Goal: Task Accomplishment & Management: Manage account settings

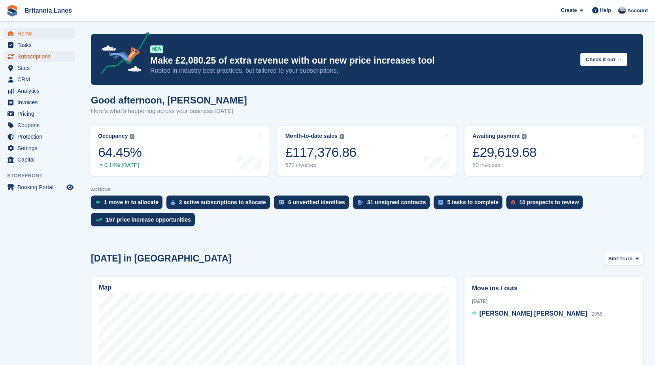
click at [31, 57] on span "Subscriptions" at bounding box center [40, 56] width 47 height 11
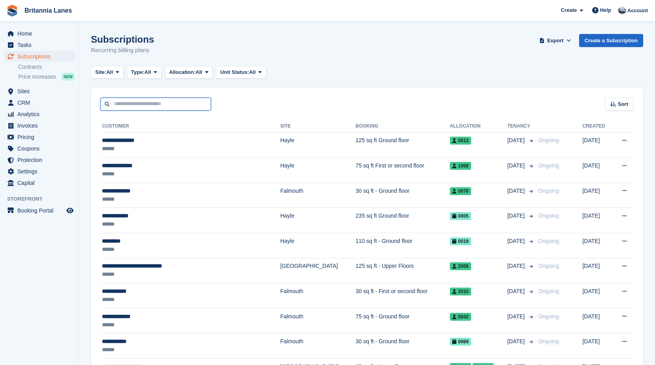
click at [162, 99] on input "text" at bounding box center [155, 104] width 111 height 13
type input "******"
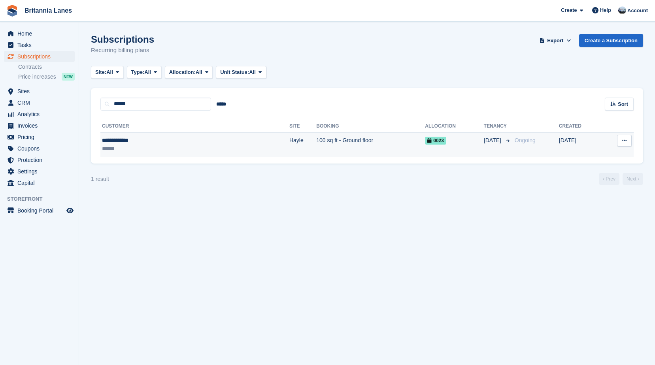
click at [155, 138] on div "**********" at bounding box center [150, 140] width 97 height 8
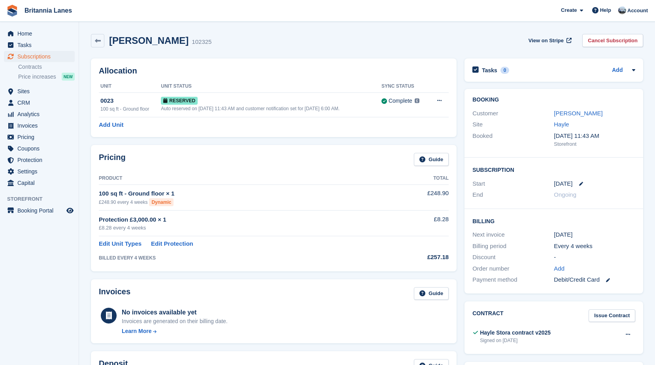
click at [173, 130] on div "Allocation Unit Unit Status Sync Status 0023 100 sq ft - Ground floor Reserved …" at bounding box center [274, 98] width 366 height 79
click at [574, 112] on link "Graeme Eccles" at bounding box center [578, 113] width 49 height 7
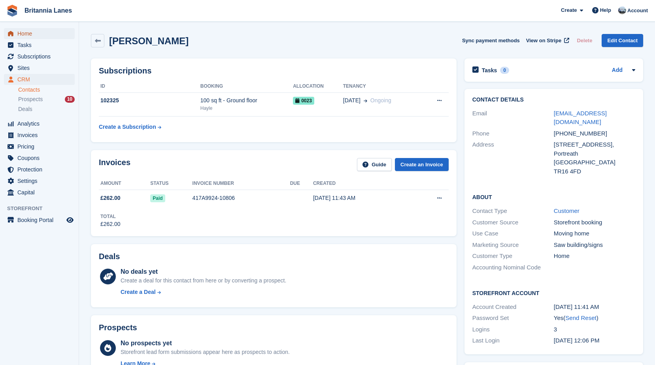
click at [29, 30] on span "Home" at bounding box center [40, 33] width 47 height 11
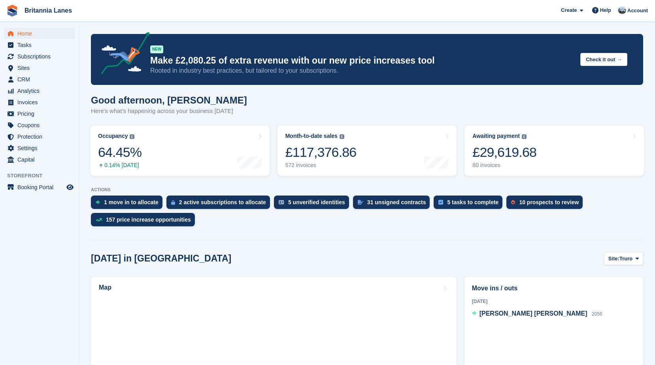
click at [235, 113] on div "Good afternoon, [PERSON_NAME] Here's what's happening across your business [DAT…" at bounding box center [367, 110] width 552 height 30
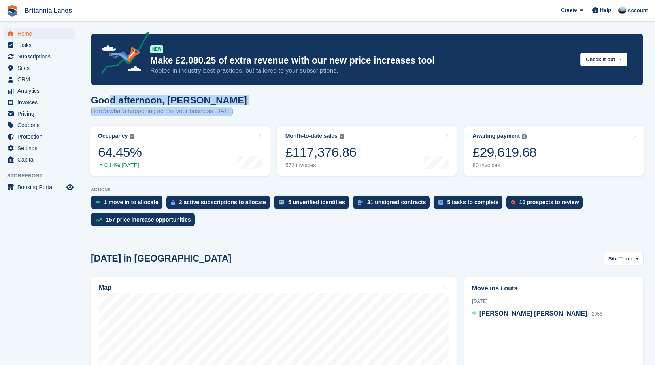
drag, startPoint x: 233, startPoint y: 113, endPoint x: 107, endPoint y: 97, distance: 127.1
click at [107, 97] on div "Good afternoon, [PERSON_NAME] Here's what's happening across your business [DAT…" at bounding box center [367, 110] width 552 height 30
drag, startPoint x: 107, startPoint y: 97, endPoint x: 227, endPoint y: 97, distance: 119.4
click at [230, 97] on div "Good afternoon, John Here's what's happening across your business today" at bounding box center [367, 110] width 552 height 30
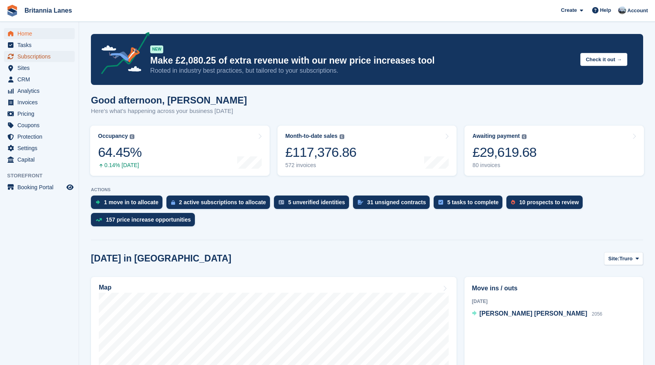
click at [26, 57] on span "Subscriptions" at bounding box center [40, 56] width 47 height 11
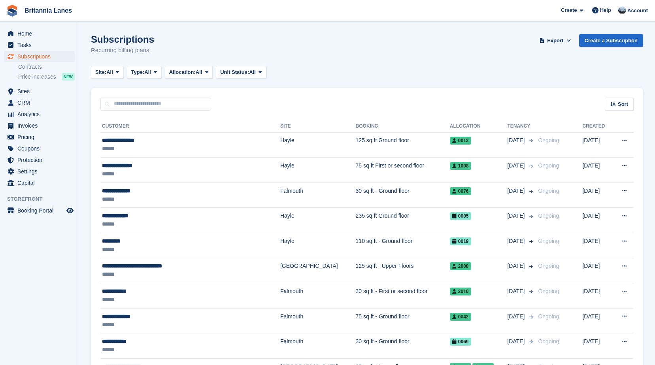
click at [121, 96] on div "Sort Sort by Customer name Date created Move in date Move out date Created (old…" at bounding box center [367, 99] width 552 height 23
click at [122, 105] on input "text" at bounding box center [155, 104] width 111 height 13
type input "*******"
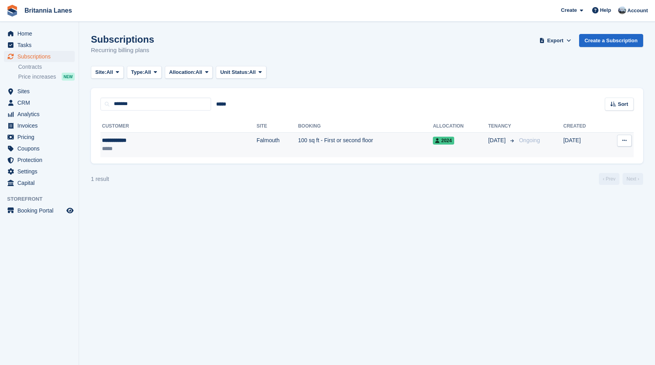
click at [138, 141] on div "**********" at bounding box center [144, 140] width 85 height 8
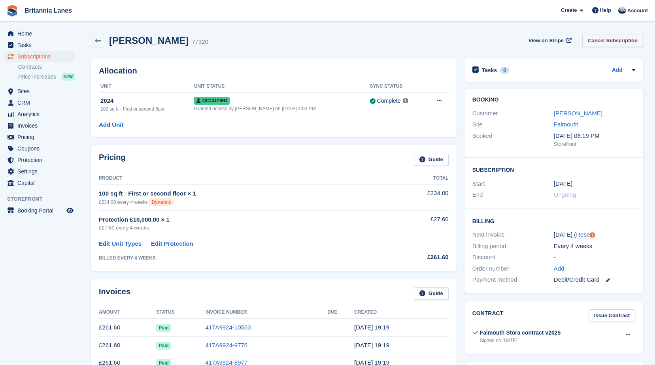
click at [611, 42] on link "Cancel Subscription" at bounding box center [613, 40] width 61 height 13
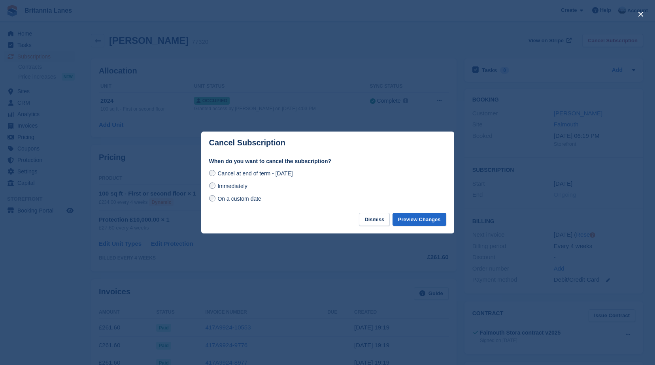
click at [237, 186] on span "Immediately" at bounding box center [233, 186] width 30 height 6
click at [416, 223] on button "Preview Changes" at bounding box center [420, 219] width 54 height 13
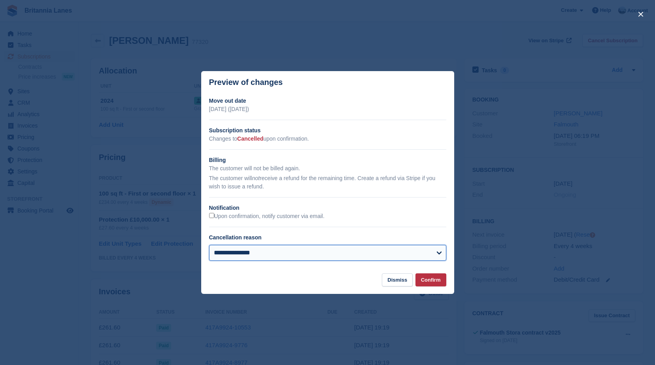
drag, startPoint x: 256, startPoint y: 257, endPoint x: 269, endPoint y: 250, distance: 14.4
click at [256, 257] on select "**********" at bounding box center [327, 253] width 237 height 16
select select "**********"
click at [209, 246] on select "**********" at bounding box center [327, 253] width 237 height 16
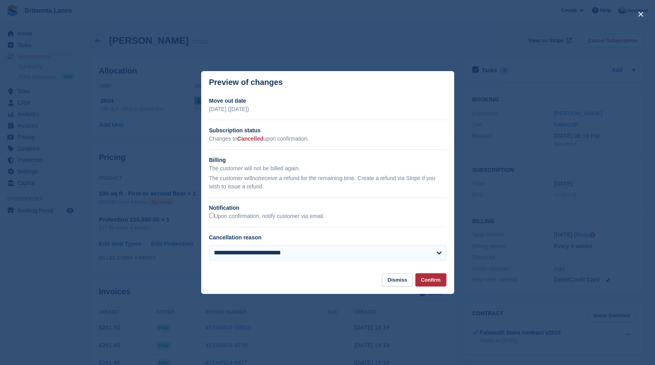
click at [443, 280] on button "Confirm" at bounding box center [431, 280] width 31 height 13
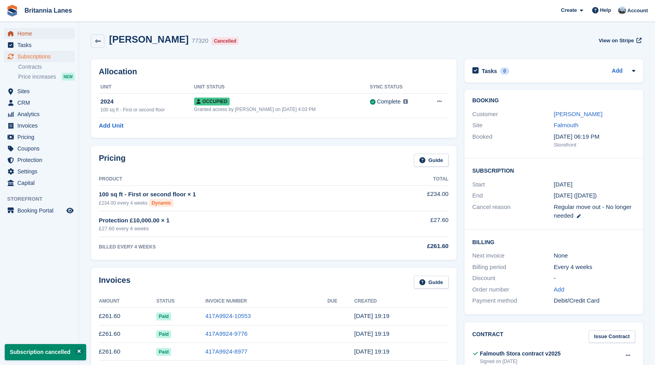
click at [26, 30] on span "Home" at bounding box center [40, 33] width 47 height 11
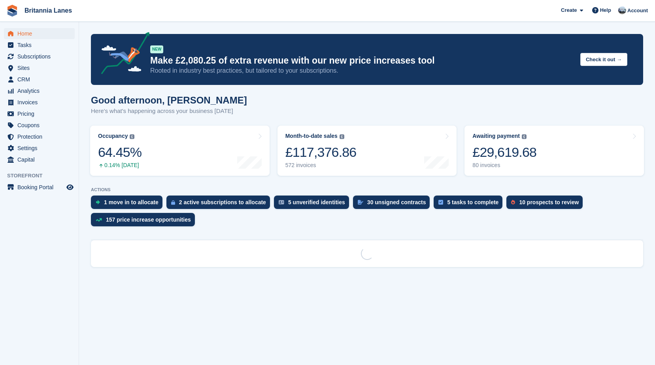
click at [237, 119] on div "Good afternoon, [PERSON_NAME] Here's what's happening across your business [DAT…" at bounding box center [367, 110] width 552 height 30
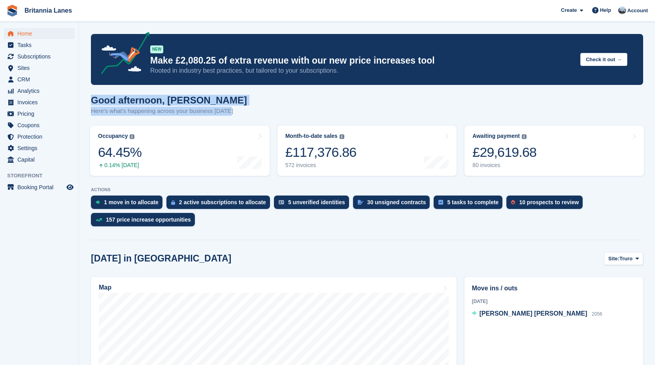
drag, startPoint x: 230, startPoint y: 115, endPoint x: 83, endPoint y: 104, distance: 147.1
drag, startPoint x: 83, startPoint y: 104, endPoint x: 183, endPoint y: 94, distance: 100.1
click at [183, 95] on h1 "Good afternoon, John" at bounding box center [169, 100] width 156 height 11
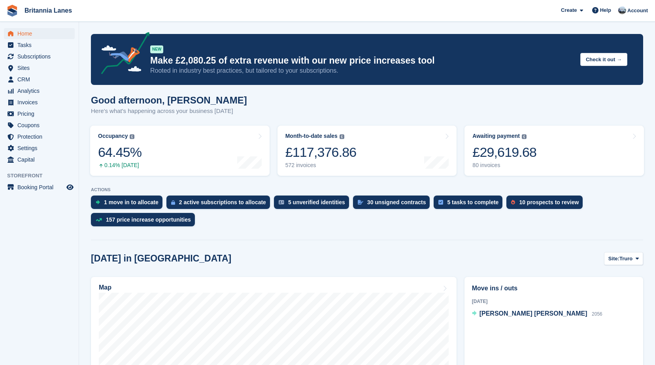
click at [216, 102] on h1 "Good afternoon, John" at bounding box center [169, 100] width 156 height 11
click at [31, 36] on span "Home" at bounding box center [40, 33] width 47 height 11
click at [514, 156] on div "£29,619.68" at bounding box center [505, 152] width 64 height 16
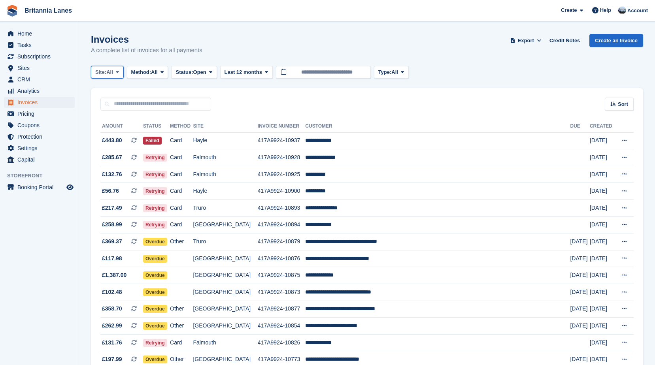
click at [112, 70] on span "All" at bounding box center [109, 72] width 7 height 8
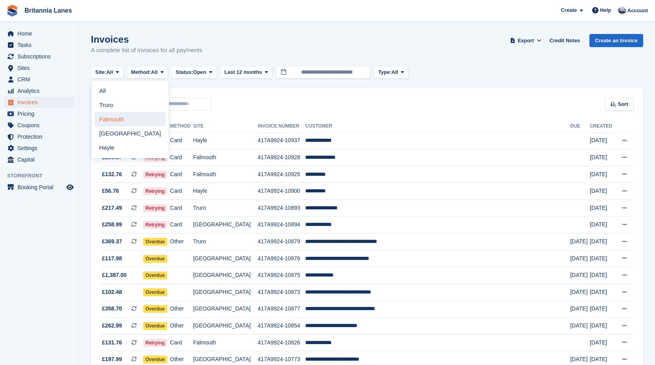
click at [125, 118] on link "Falmouth" at bounding box center [130, 119] width 71 height 14
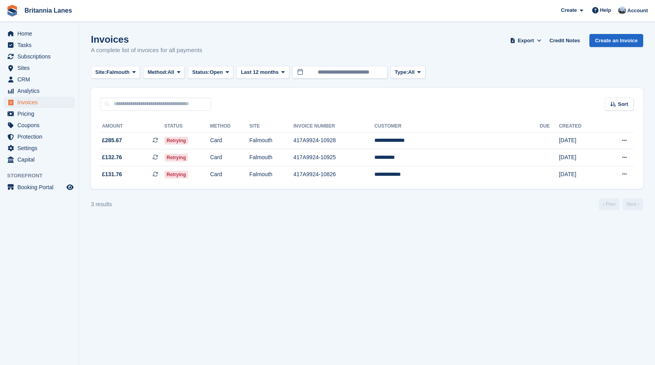
click at [297, 96] on div "Sort Sort by Date created Created (oldest first) Created (newest first)" at bounding box center [367, 99] width 552 height 23
click at [21, 33] on span "Home" at bounding box center [40, 33] width 47 height 11
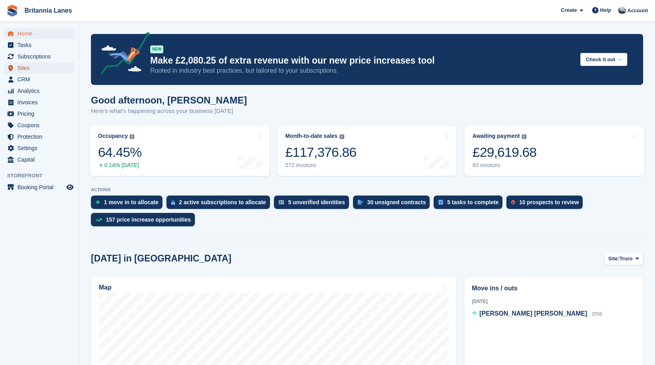
click at [37, 72] on span "Sites" at bounding box center [40, 67] width 47 height 11
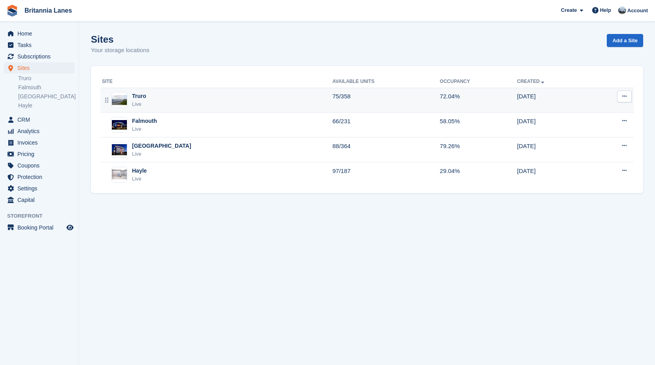
drag, startPoint x: 0, startPoint y: 0, endPoint x: 159, endPoint y: 101, distance: 188.5
click at [159, 101] on div "Truro Live" at bounding box center [217, 100] width 231 height 16
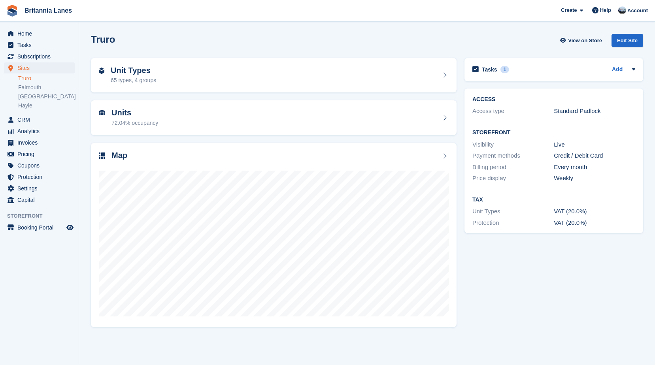
click at [159, 115] on div "Units 72.04% occupancy" at bounding box center [274, 117] width 350 height 19
click at [151, 78] on div "65 types, 4 groups" at bounding box center [133, 80] width 45 height 8
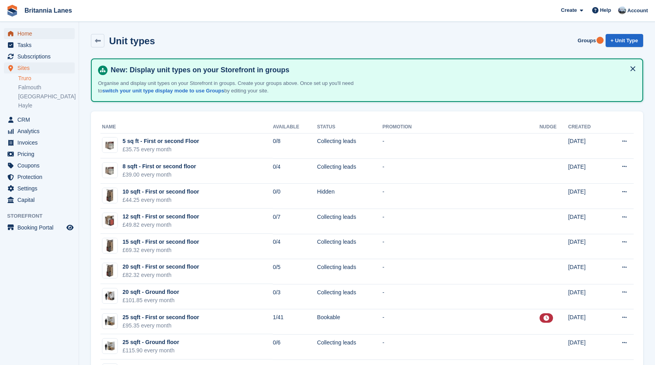
click at [34, 35] on span "Home" at bounding box center [40, 33] width 47 height 11
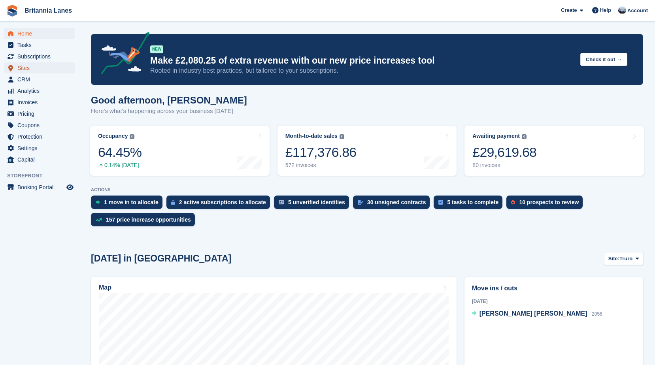
click at [30, 68] on span "Sites" at bounding box center [40, 67] width 47 height 11
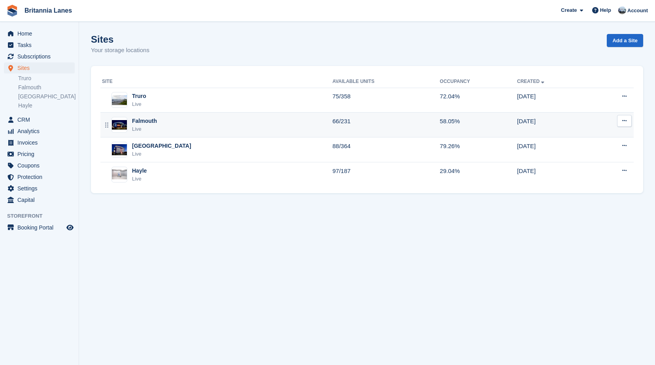
click at [143, 123] on div "Falmouth" at bounding box center [144, 121] width 25 height 8
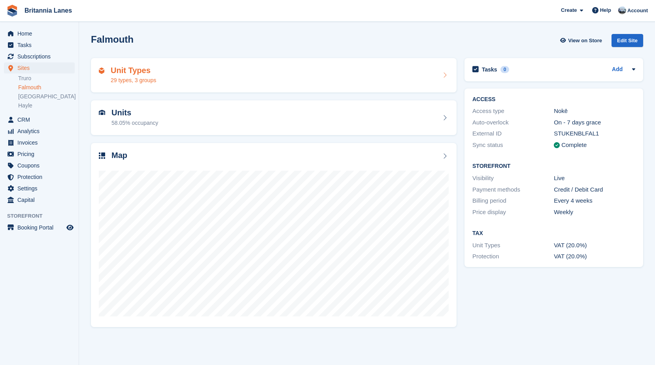
click at [142, 81] on div "29 types, 3 groups" at bounding box center [133, 80] width 45 height 8
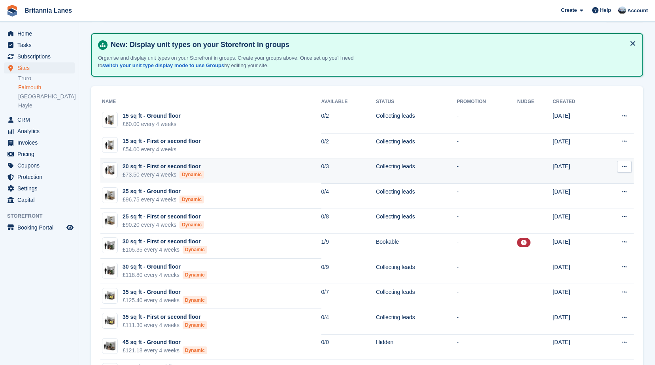
scroll to position [40, 0]
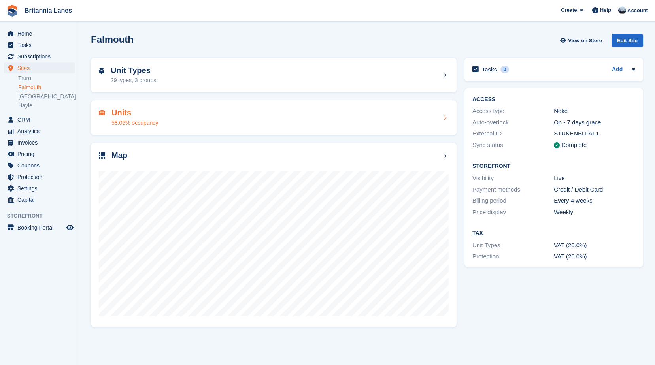
click at [137, 127] on div "Units 58.05% occupancy" at bounding box center [274, 117] width 366 height 35
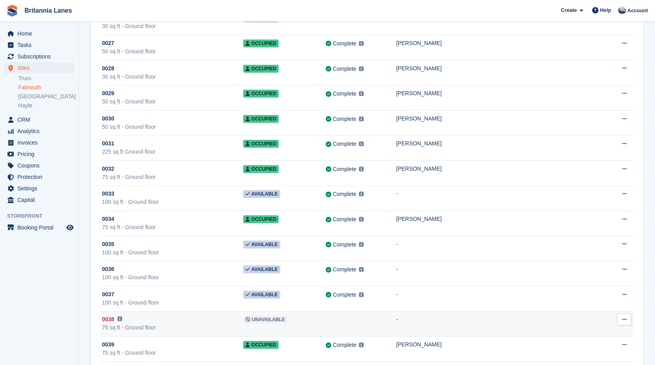
scroll to position [831, 0]
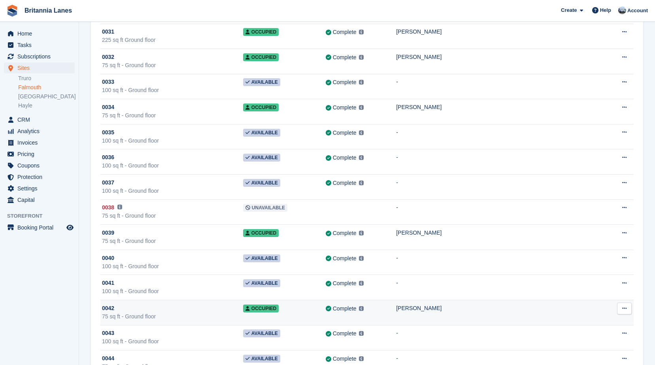
click at [212, 318] on div "75 sq ft - Ground floor" at bounding box center [172, 317] width 141 height 8
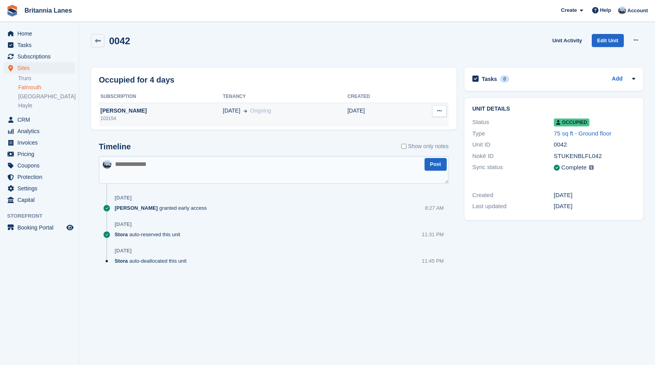
click at [143, 109] on div "[PERSON_NAME]" at bounding box center [161, 111] width 124 height 8
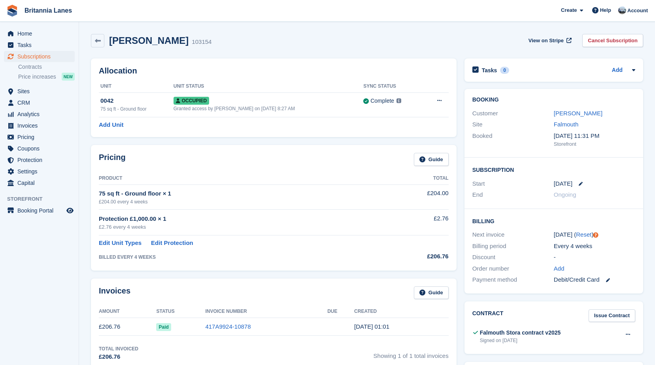
click at [194, 170] on div "Pricing Guide" at bounding box center [274, 162] width 350 height 18
drag, startPoint x: 194, startPoint y: 170, endPoint x: 123, endPoint y: 302, distance: 149.3
click at [123, 302] on div "Invoices Guide" at bounding box center [274, 296] width 350 height 18
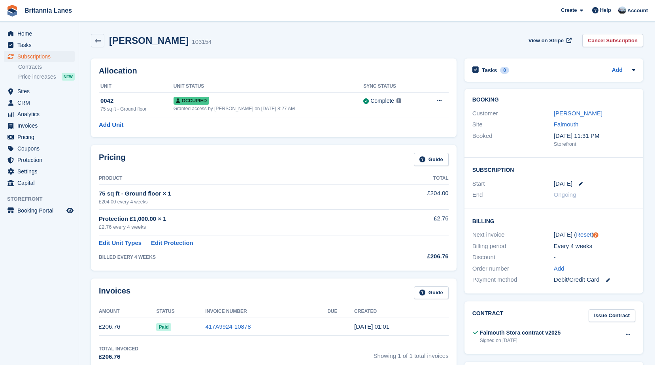
click at [224, 146] on div "Pricing Guide Product Total 75 sq ft - Ground floor × 1 £204.00 every 4 weeks £…" at bounding box center [274, 207] width 366 height 125
click at [162, 155] on div "Pricing Guide" at bounding box center [274, 162] width 350 height 18
click at [131, 246] on link "Edit Unit Types" at bounding box center [120, 243] width 43 height 9
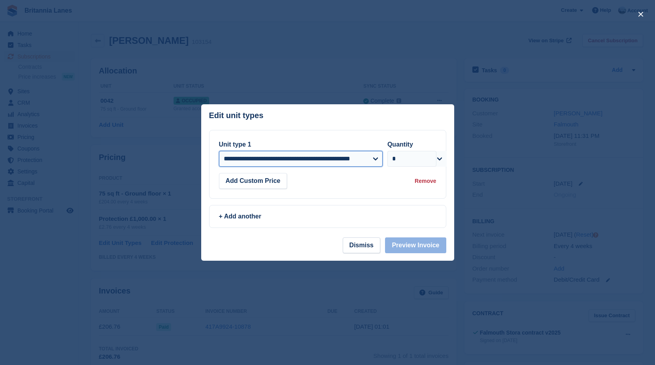
click at [369, 162] on select "**********" at bounding box center [301, 159] width 164 height 16
drag, startPoint x: 333, startPoint y: 121, endPoint x: 324, endPoint y: 127, distance: 10.6
click at [333, 121] on header "Edit unit types You can't add the same unit type twice: This subscription alrea…" at bounding box center [327, 117] width 253 height 26
click at [272, 183] on button "Add Custom Price" at bounding box center [253, 181] width 68 height 16
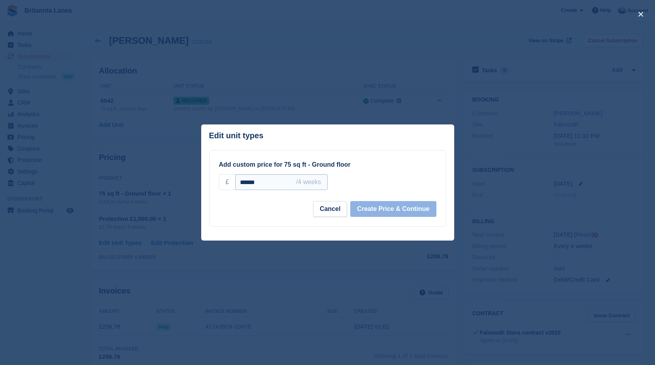
click at [249, 184] on input "******" at bounding box center [281, 182] width 92 height 16
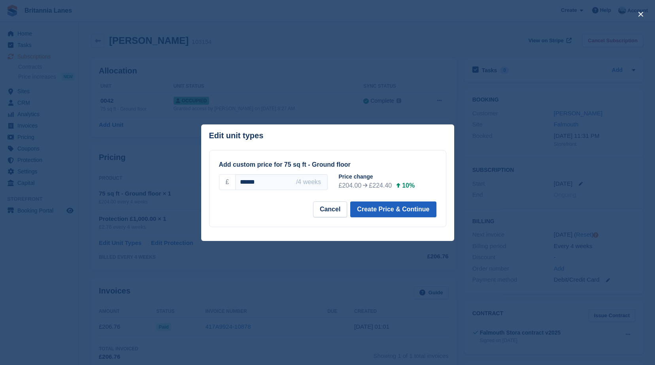
type input "******"
click at [374, 212] on button "Create Price & Continue" at bounding box center [393, 210] width 86 height 16
select select "*****"
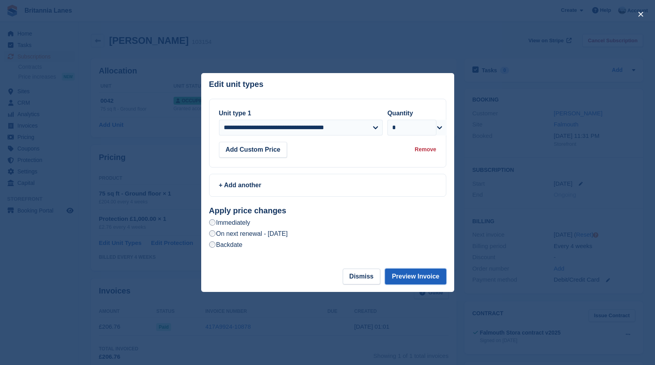
click at [418, 278] on button "Preview Invoice" at bounding box center [415, 277] width 61 height 16
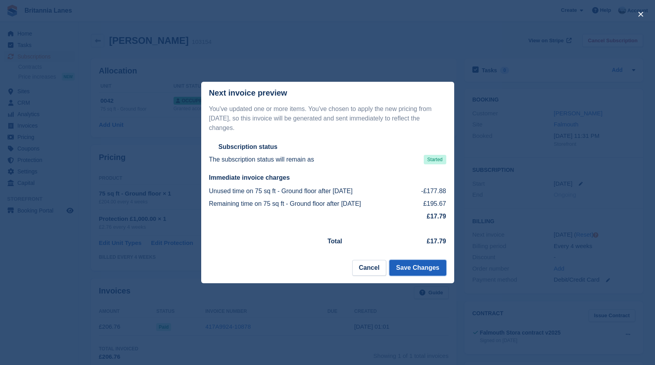
click at [414, 265] on button "Save Changes" at bounding box center [418, 268] width 57 height 16
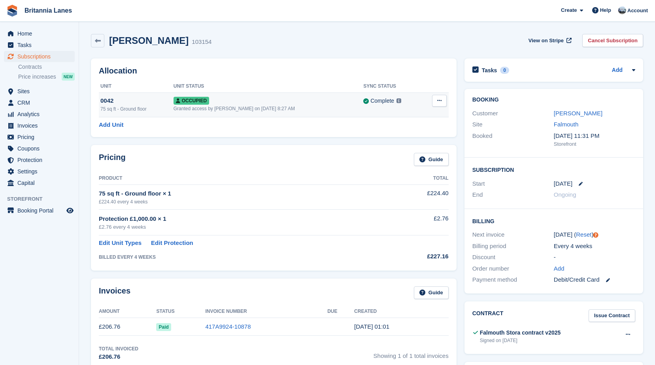
click at [138, 105] on div "0042" at bounding box center [136, 100] width 73 height 9
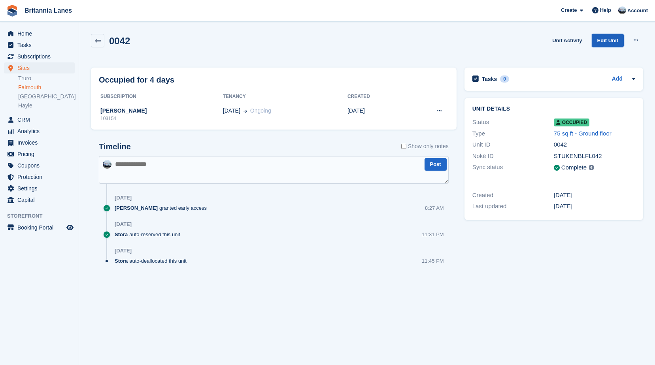
click at [608, 37] on link "Edit Unit" at bounding box center [608, 40] width 32 height 13
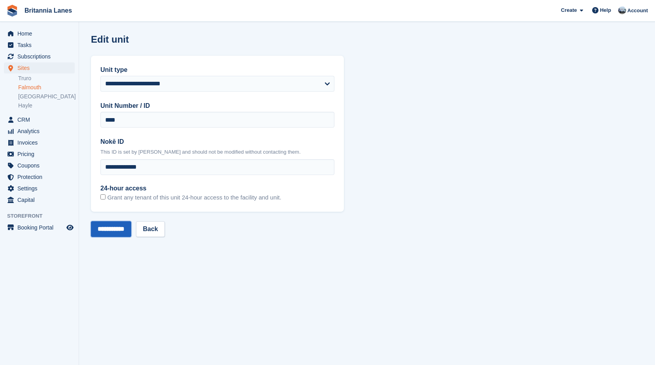
click at [129, 233] on input "**********" at bounding box center [111, 229] width 40 height 16
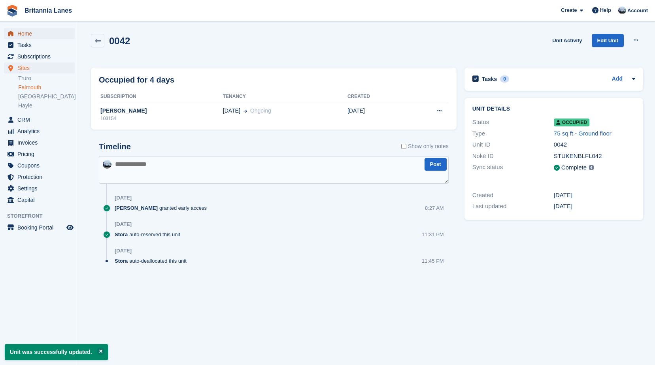
click at [40, 36] on span "Home" at bounding box center [40, 33] width 47 height 11
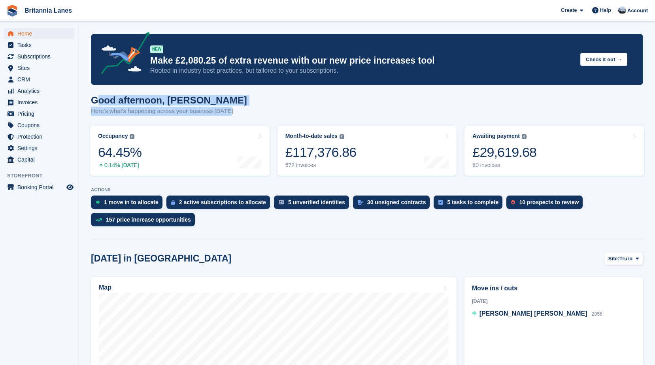
drag, startPoint x: 233, startPoint y: 114, endPoint x: 96, endPoint y: 95, distance: 137.5
click at [96, 95] on div "Good afternoon, John Here's what's happening across your business today" at bounding box center [367, 110] width 552 height 30
click at [245, 101] on div "Good afternoon, John Here's what's happening across your business today" at bounding box center [367, 110] width 552 height 30
click at [234, 115] on div "Good afternoon, John Here's what's happening across your business today" at bounding box center [367, 110] width 552 height 30
drag, startPoint x: 230, startPoint y: 114, endPoint x: 86, endPoint y: 97, distance: 145.0
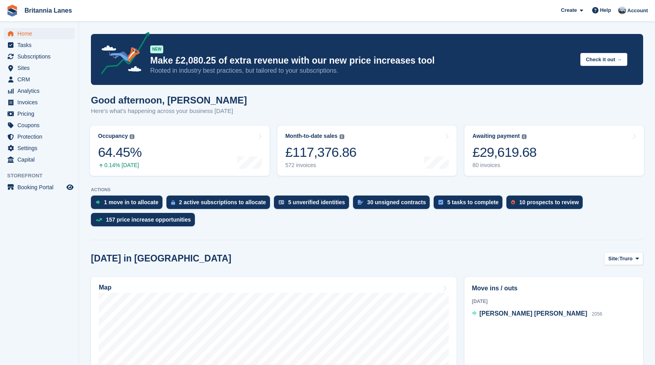
click at [340, 95] on div "Good afternoon, John Here's what's happening across your business today" at bounding box center [367, 110] width 552 height 30
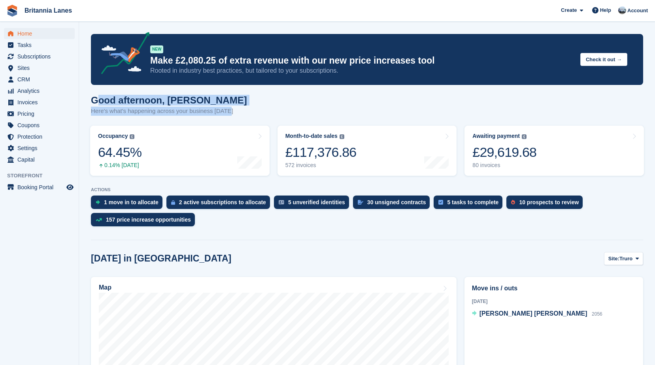
drag, startPoint x: 228, startPoint y: 116, endPoint x: 99, endPoint y: 99, distance: 130.5
click at [99, 99] on div "Good afternoon, John Here's what's happening across your business today" at bounding box center [367, 110] width 552 height 30
click at [208, 108] on p "Here's what's happening across your business today" at bounding box center [169, 111] width 156 height 9
click at [209, 97] on h1 "Good afternoon, John" at bounding box center [169, 100] width 156 height 11
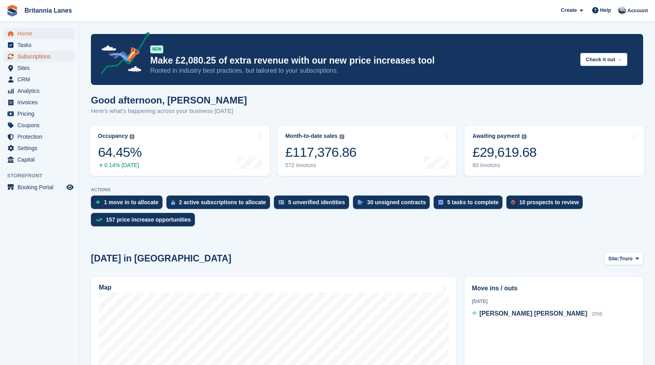
click at [51, 57] on span "Subscriptions" at bounding box center [40, 56] width 47 height 11
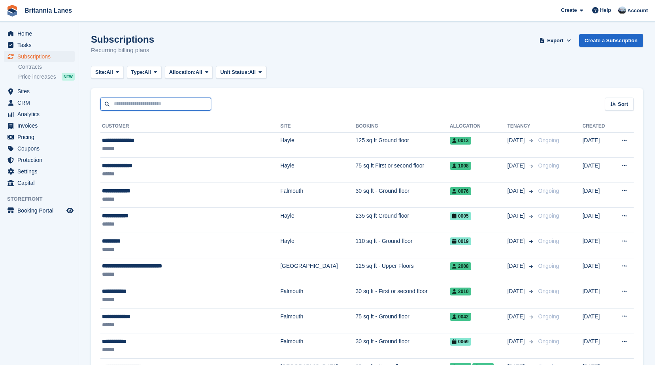
click at [196, 105] on input "text" at bounding box center [155, 104] width 111 height 13
type input "*******"
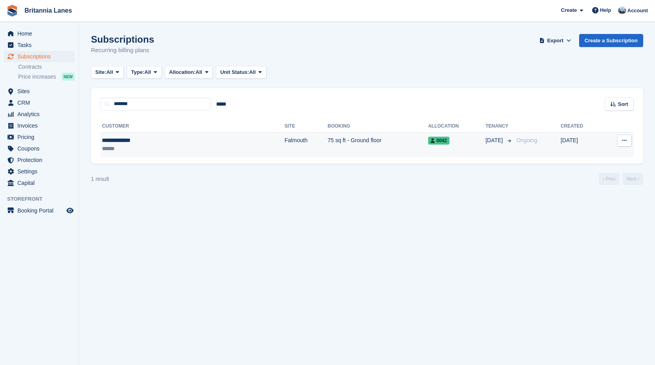
click at [176, 138] on div "**********" at bounding box center [150, 140] width 97 height 8
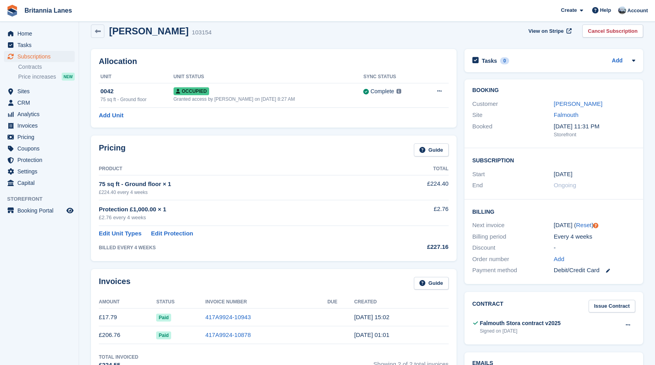
scroll to position [119, 0]
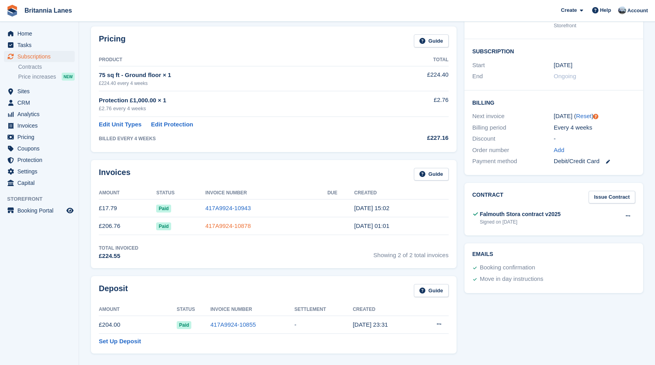
click at [207, 223] on link "417A9924-10878" at bounding box center [227, 226] width 45 height 7
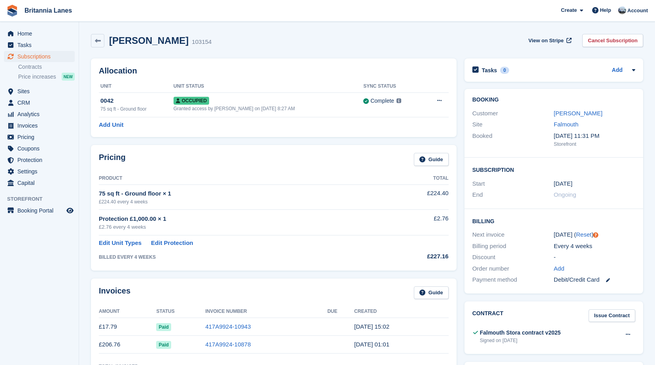
click at [225, 38] on div "[PERSON_NAME] 103154 View on Stripe Cancel Subscription" at bounding box center [367, 40] width 552 height 13
drag, startPoint x: 198, startPoint y: 43, endPoint x: 173, endPoint y: 47, distance: 25.6
click at [173, 47] on div "[PERSON_NAME] 103154 View on Stripe Cancel Subscription" at bounding box center [367, 40] width 552 height 13
drag, startPoint x: 173, startPoint y: 47, endPoint x: 226, endPoint y: 53, distance: 53.8
click at [238, 51] on div "Gareth Stevens 103154 View on Stripe Cancel Subscription" at bounding box center [367, 42] width 560 height 25
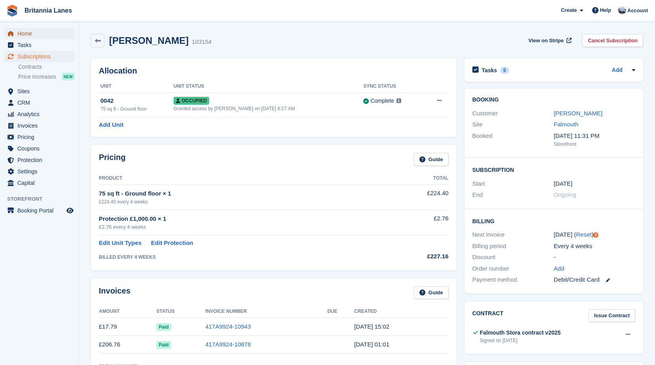
click at [33, 34] on span "Home" at bounding box center [40, 33] width 47 height 11
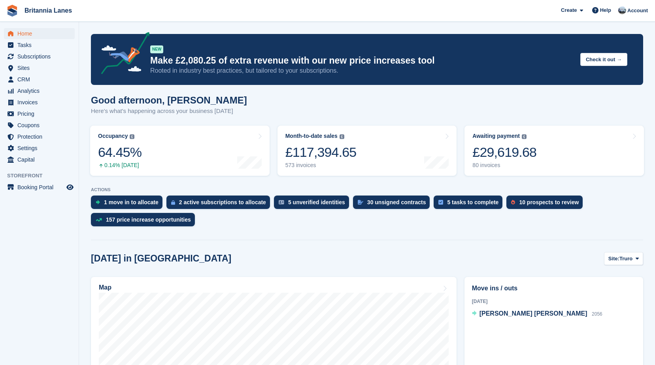
click at [32, 31] on span "Home" at bounding box center [40, 33] width 47 height 11
click at [34, 32] on span "Home" at bounding box center [40, 33] width 47 height 11
